Goal: Information Seeking & Learning: Find specific fact

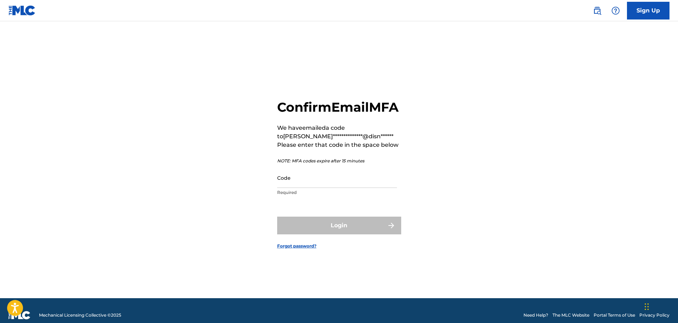
click at [286, 188] on input "Code" at bounding box center [337, 178] width 120 height 20
paste input "145447"
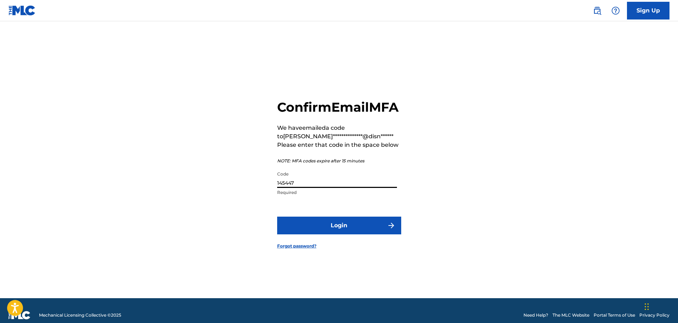
type input "145447"
click at [314, 233] on button "Login" at bounding box center [339, 226] width 124 height 18
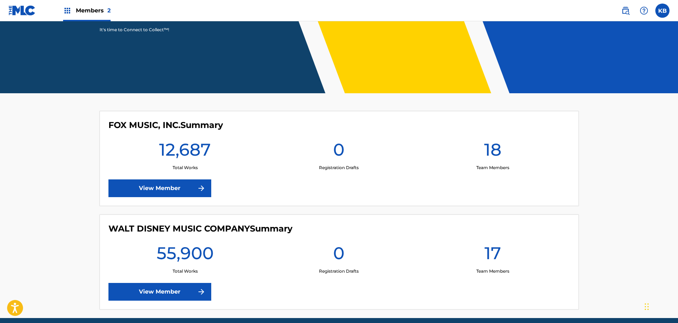
scroll to position [144, 0]
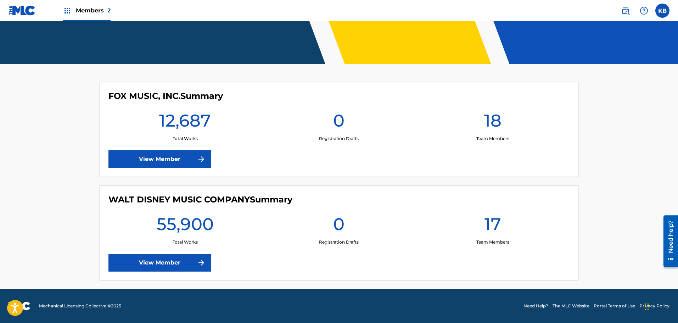
click at [173, 261] on link "View Member" at bounding box center [159, 263] width 103 height 18
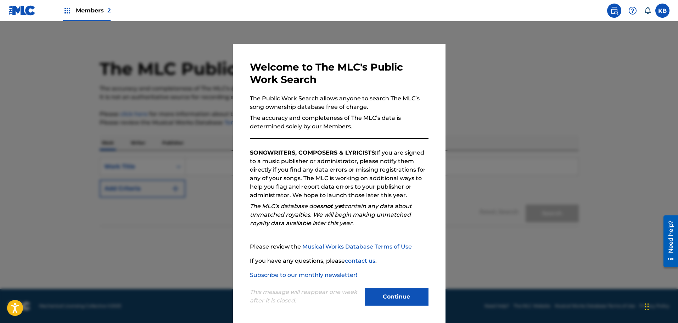
click at [379, 298] on button "Continue" at bounding box center [397, 297] width 64 height 18
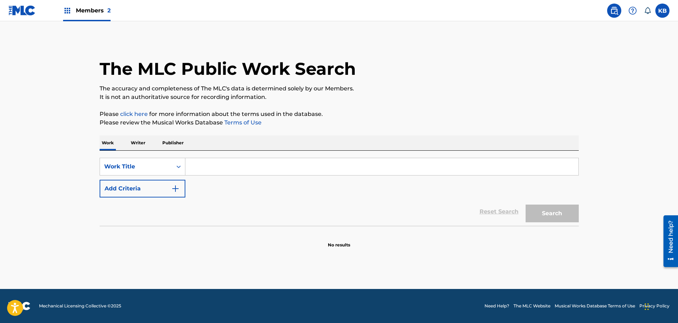
click at [230, 162] on input "Search Form" at bounding box center [381, 166] width 393 height 17
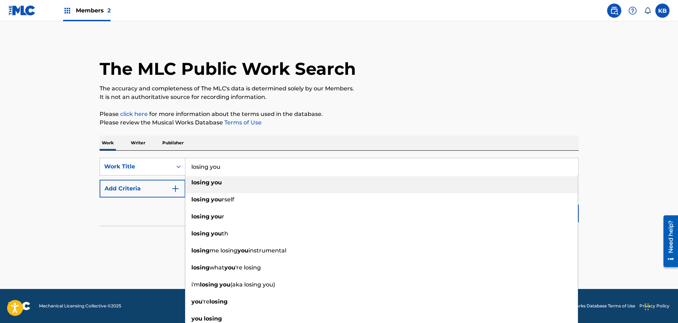
type input "losing you"
click at [218, 183] on strong "you" at bounding box center [216, 182] width 11 height 7
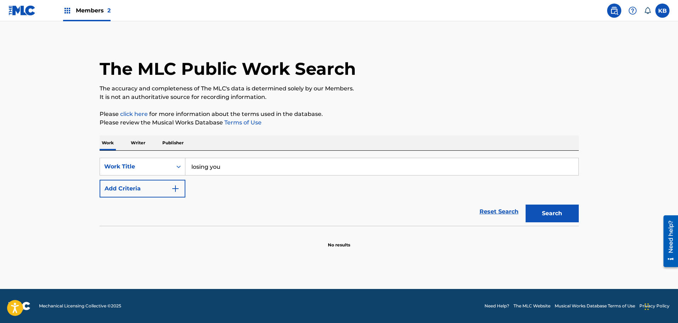
click at [175, 187] on img "Search Form" at bounding box center [175, 188] width 9 height 9
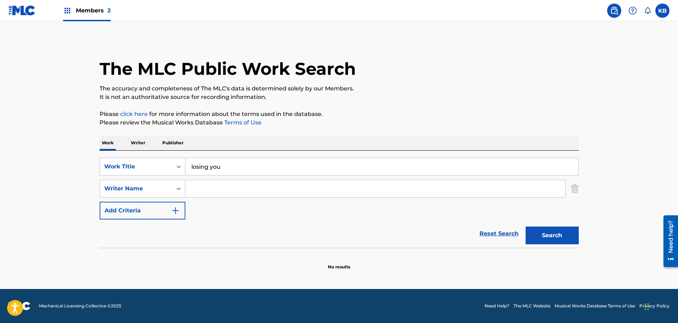
click at [228, 195] on input "Search Form" at bounding box center [375, 188] width 380 height 17
type input "[PERSON_NAME]"
click at [543, 237] on button "Search" at bounding box center [552, 236] width 53 height 18
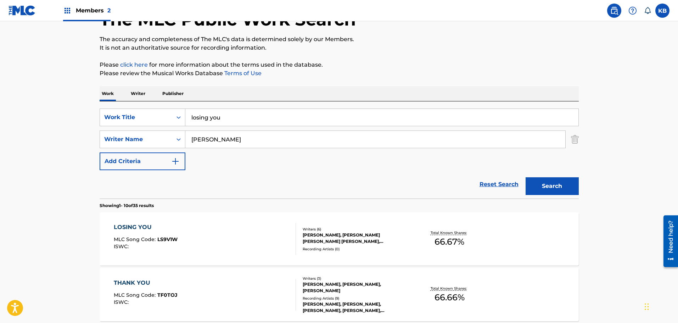
scroll to position [71, 0]
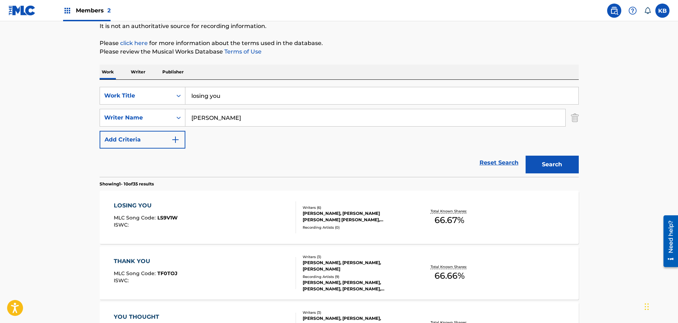
click at [354, 217] on div "CHRIS LEE, BENJAMIN WILLIAM CAVANAGH, JACK EDWARD JOHNSON, JACK FINNEGAN GILLIN…" at bounding box center [356, 216] width 107 height 13
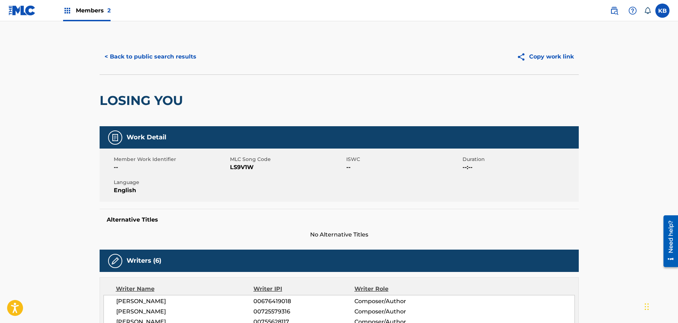
click at [152, 59] on button "< Back to public search results" at bounding box center [151, 57] width 102 height 18
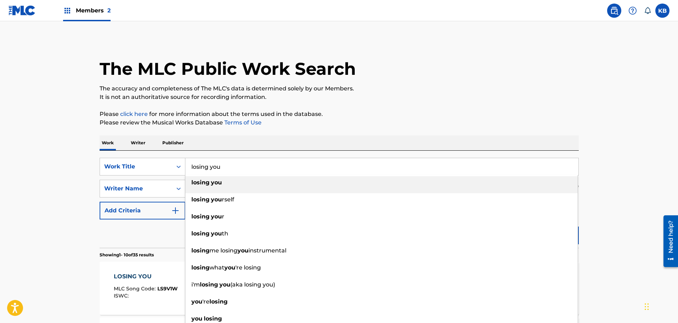
drag, startPoint x: 224, startPoint y: 168, endPoint x: 185, endPoint y: 168, distance: 39.0
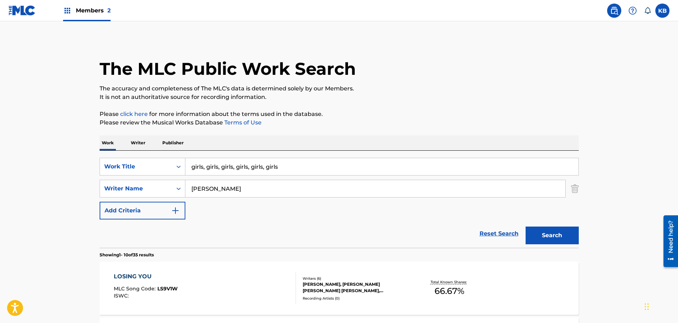
type input "girls, girls, girls, girls, girls, girls"
click at [541, 236] on button "Search" at bounding box center [552, 236] width 53 height 18
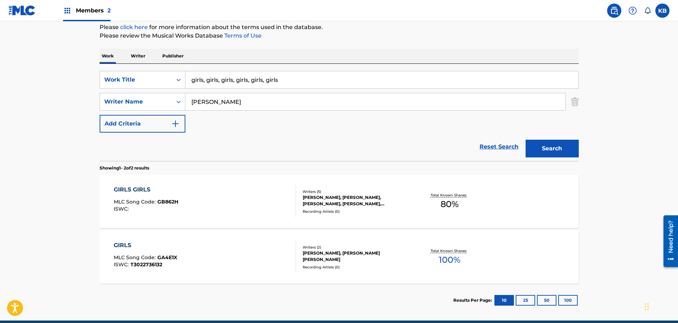
scroll to position [106, 0]
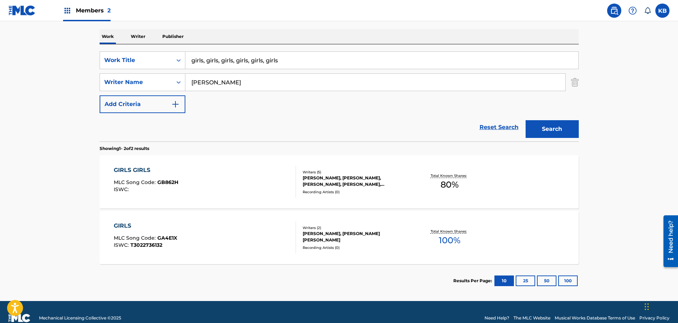
click at [322, 190] on div "Recording Artists ( 0 )" at bounding box center [356, 191] width 107 height 5
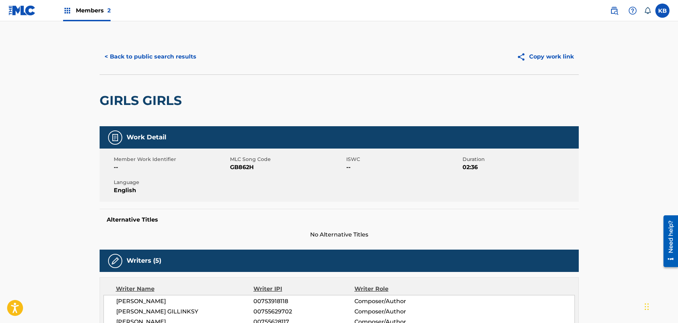
click at [167, 55] on button "< Back to public search results" at bounding box center [151, 57] width 102 height 18
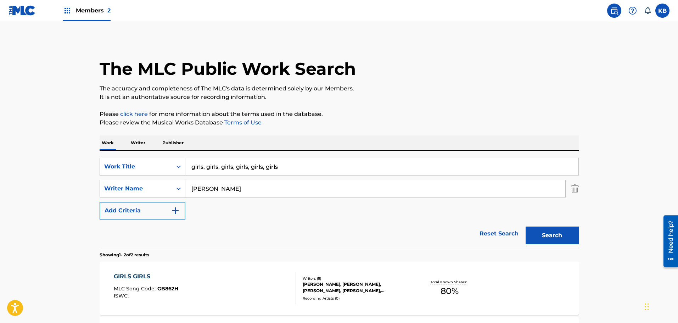
scroll to position [78, 0]
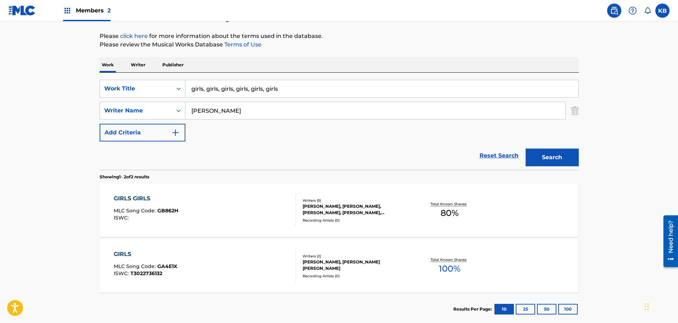
drag, startPoint x: 221, startPoint y: 84, endPoint x: 341, endPoint y: 87, distance: 119.9
click at [341, 88] on input "girls, girls, girls, girls, girls, girls" at bounding box center [381, 88] width 393 height 17
drag, startPoint x: 286, startPoint y: 89, endPoint x: 219, endPoint y: 87, distance: 67.0
click at [219, 87] on input "girls, girls, girls, girls, girls, girls" at bounding box center [381, 88] width 393 height 17
type input "girls, girls"
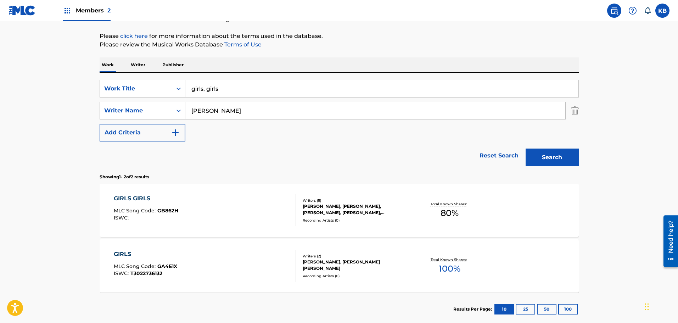
click at [526, 149] on button "Search" at bounding box center [552, 158] width 53 height 18
